Goal: Navigation & Orientation: Find specific page/section

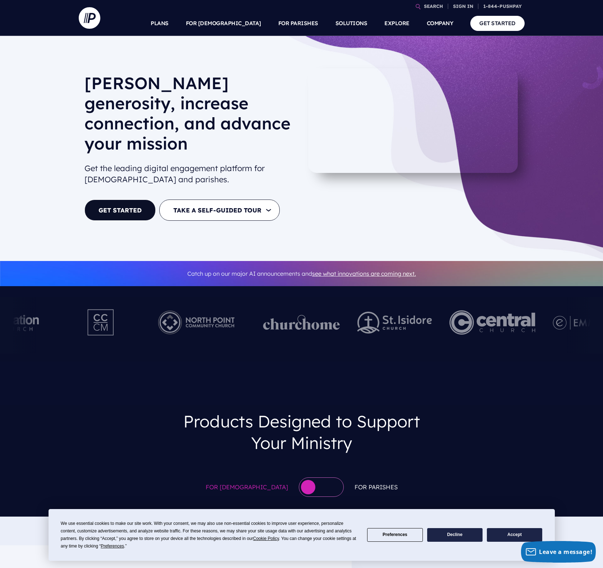
click at [327, 405] on h3 "Products Designed to Support Your Ministry" at bounding box center [302, 432] width 270 height 54
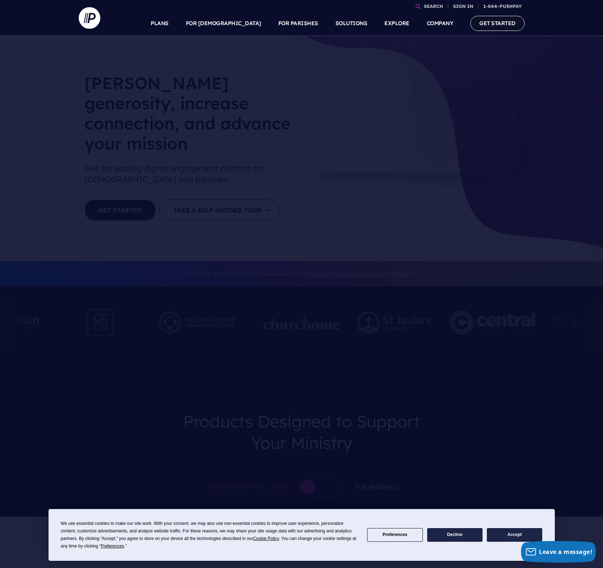
click at [500, 26] on link "GET STARTED" at bounding box center [497, 23] width 54 height 15
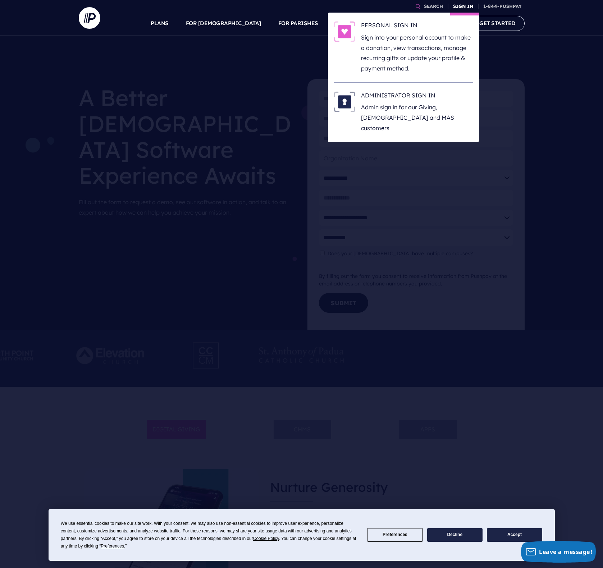
click at [468, 10] on link "SIGN IN" at bounding box center [463, 6] width 26 height 13
click at [387, 32] on p "Sign into your personal account to make a donation, view transactions, manage r…" at bounding box center [417, 52] width 112 height 41
